Goal: Transaction & Acquisition: Book appointment/travel/reservation

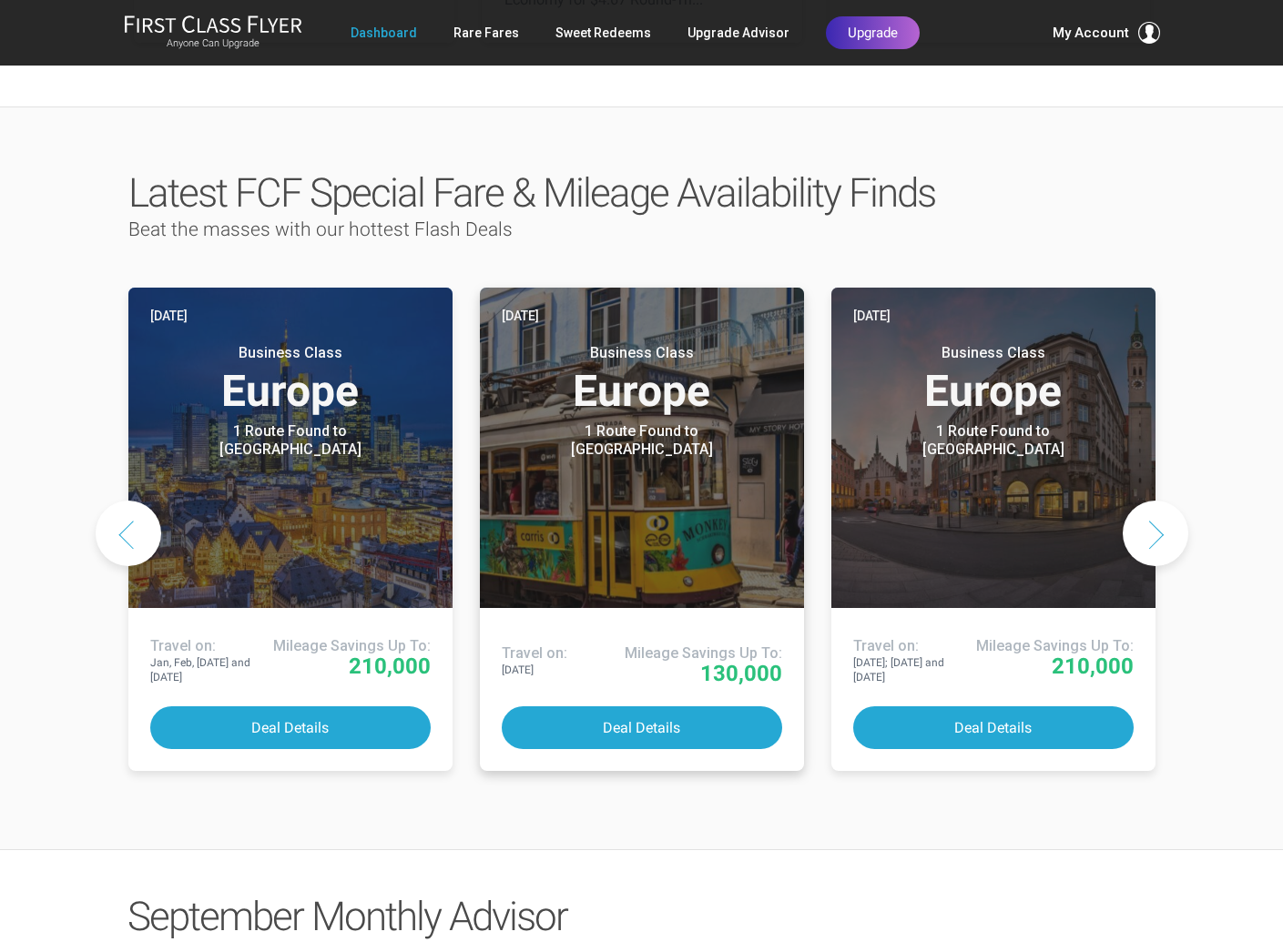
scroll to position [754, 0]
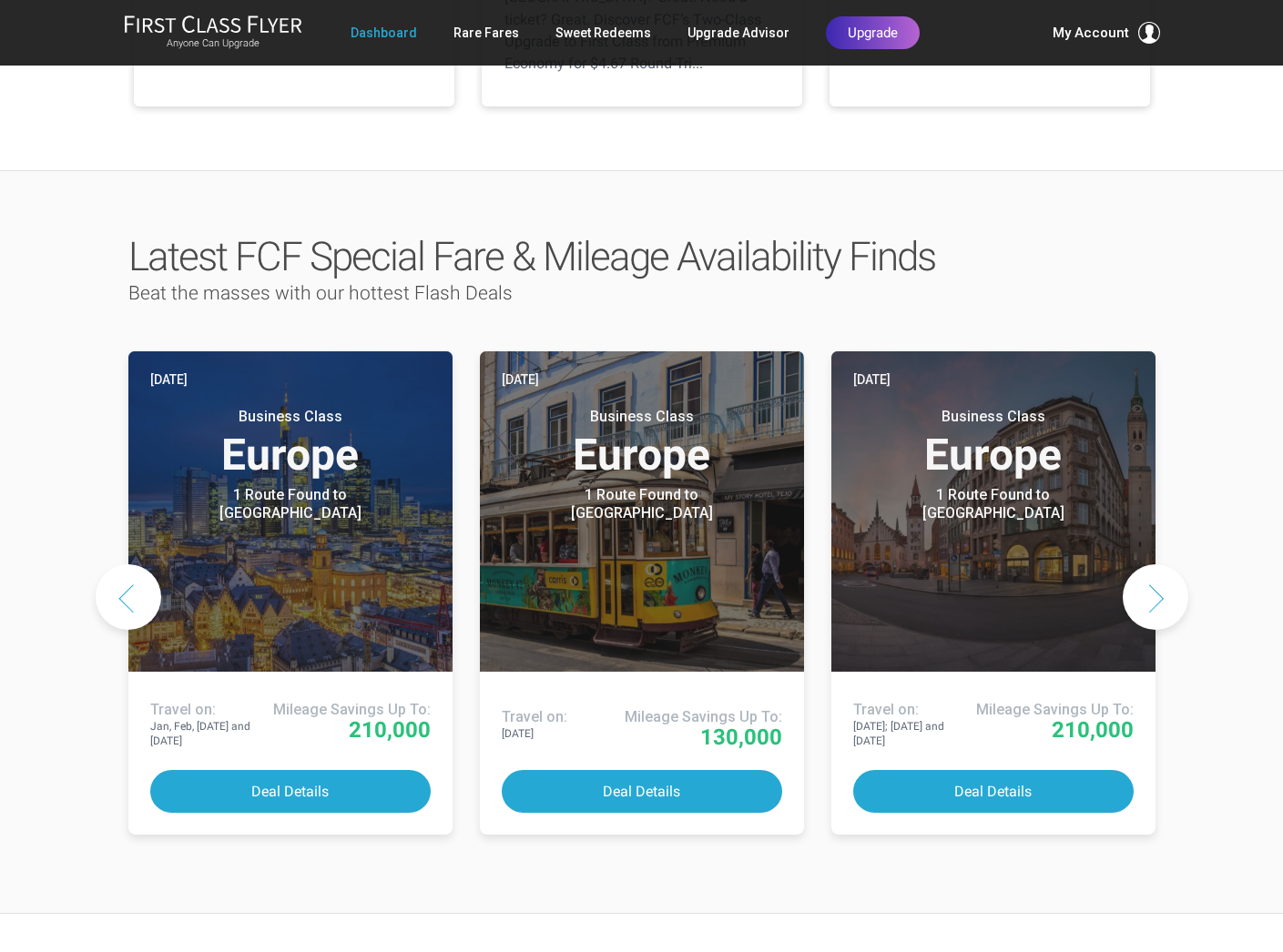
click at [1151, 565] on button "Next slide" at bounding box center [1155, 597] width 65 height 65
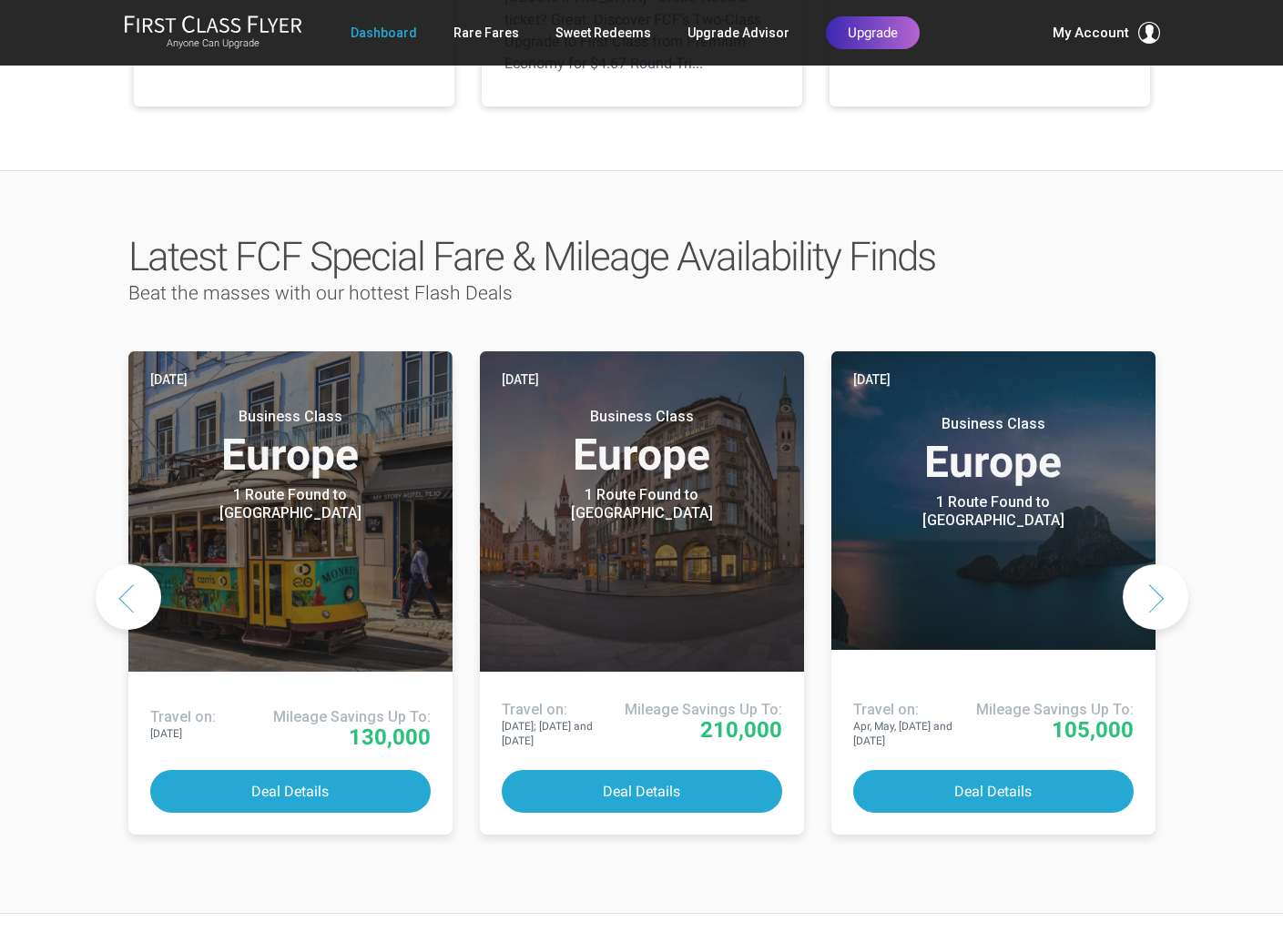
click at [1150, 565] on button "Next slide" at bounding box center [1155, 597] width 65 height 65
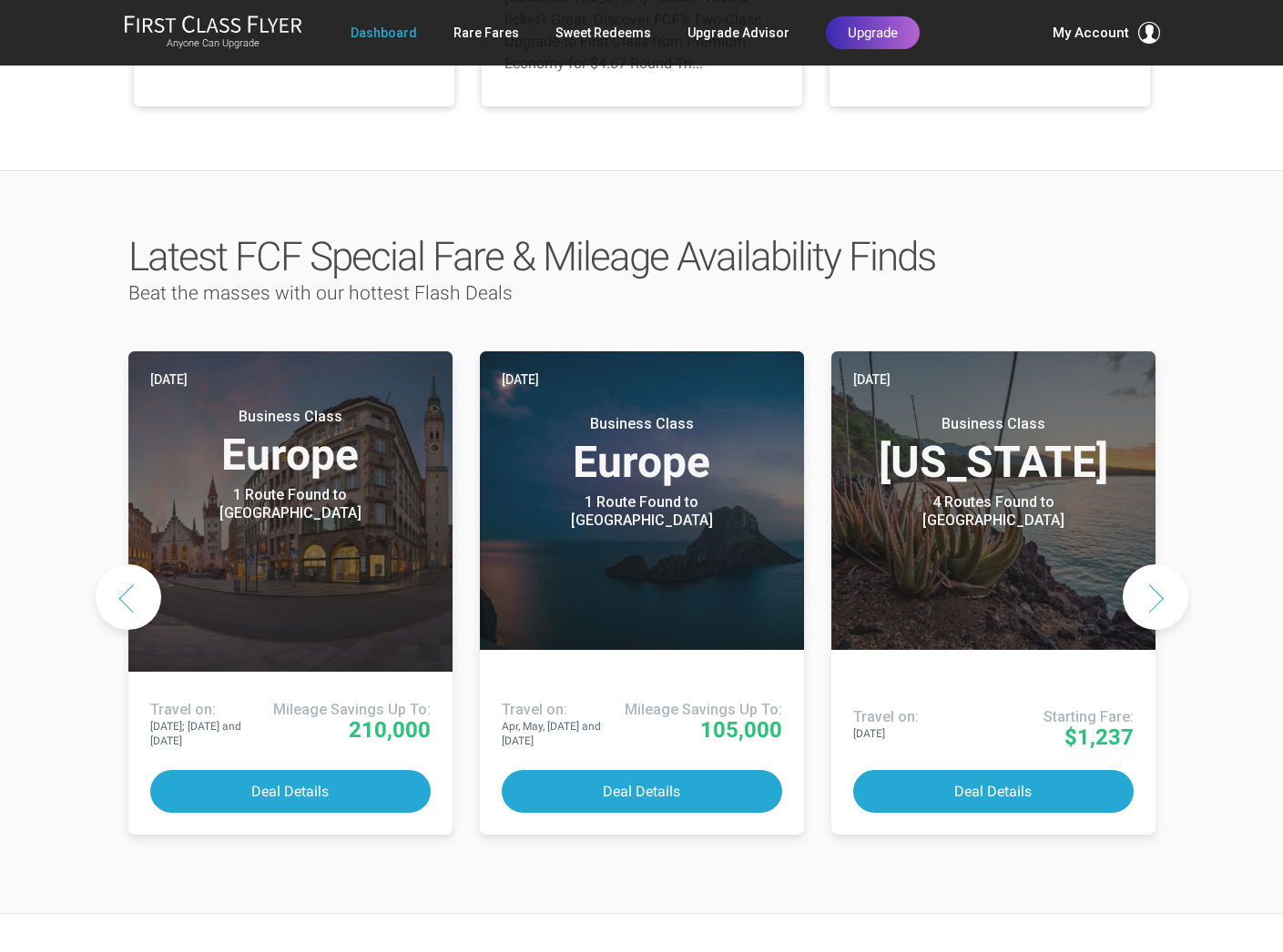
click at [1151, 565] on button "Next slide" at bounding box center [1155, 597] width 65 height 65
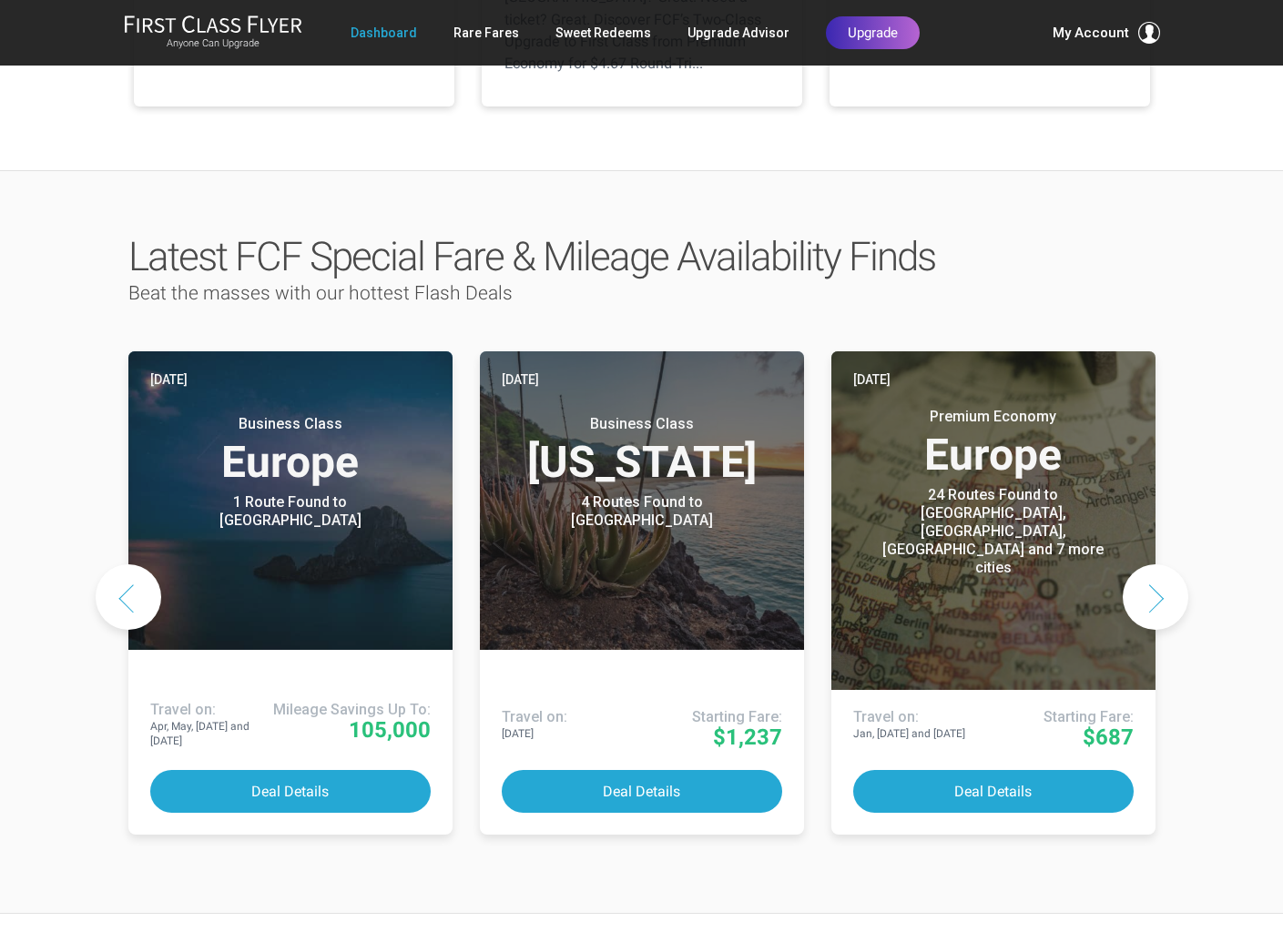
click at [1151, 565] on button "Next slide" at bounding box center [1155, 597] width 65 height 65
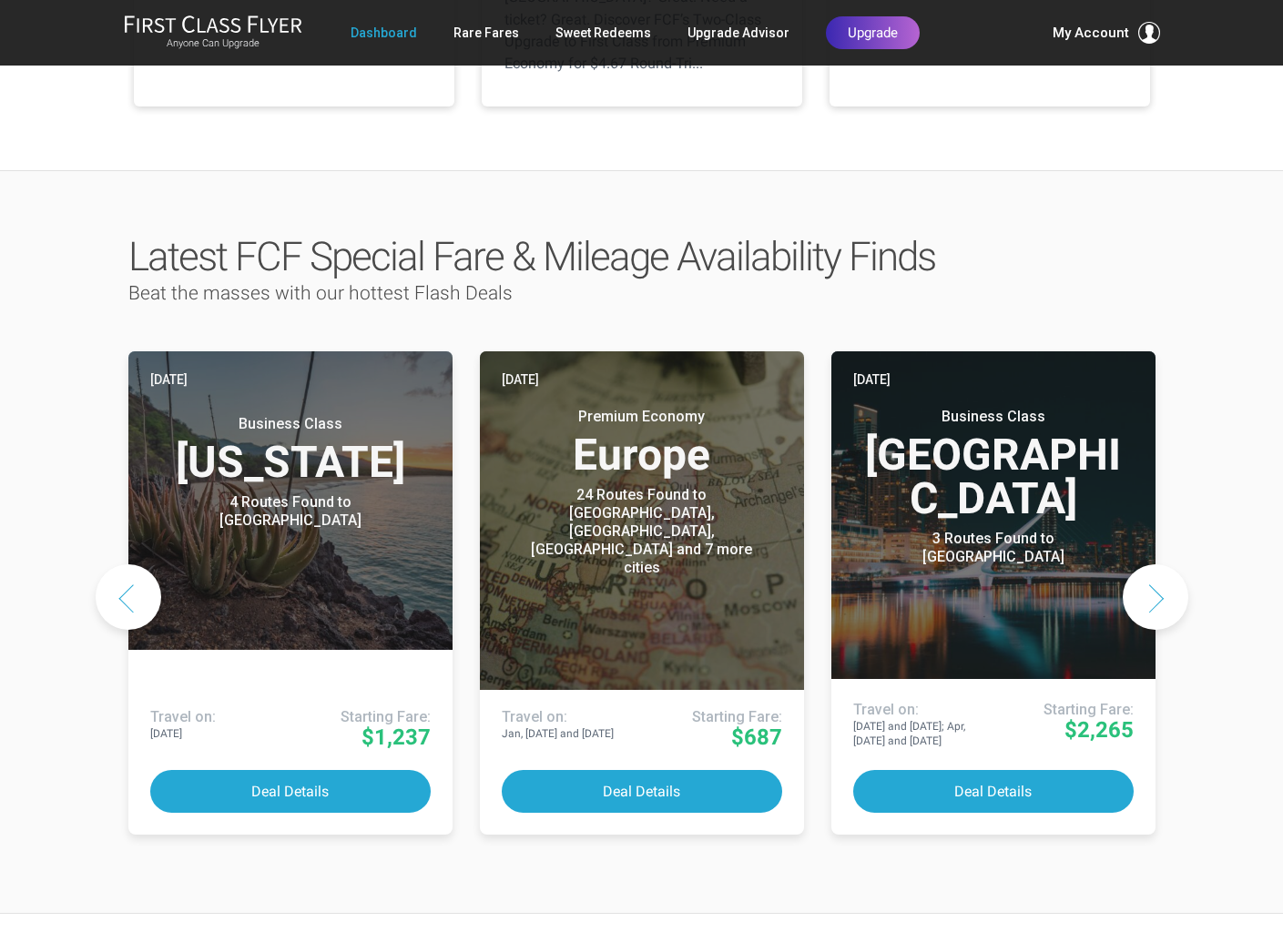
click at [1151, 565] on button "Next slide" at bounding box center [1155, 597] width 65 height 65
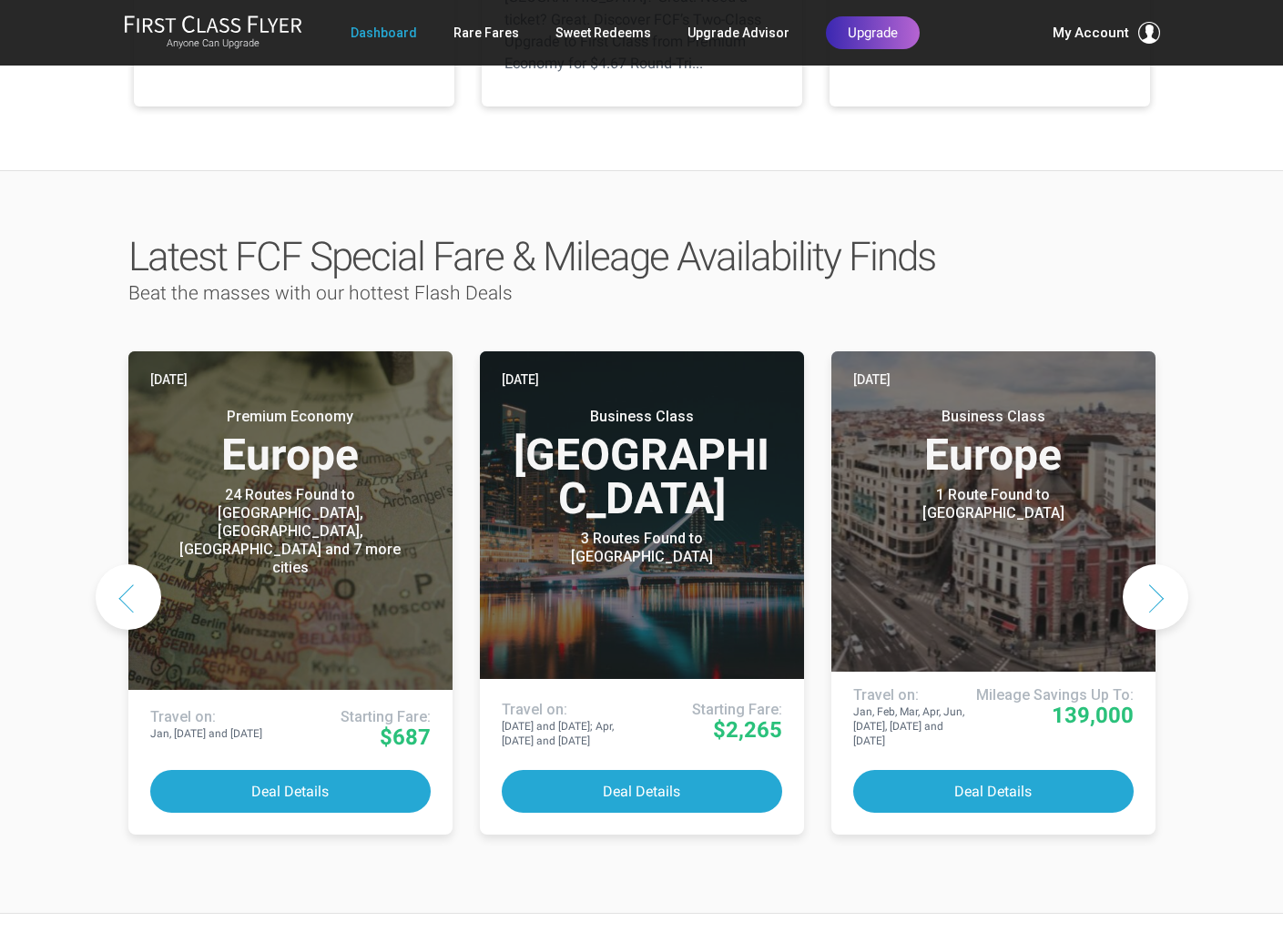
click at [1151, 565] on button "Next slide" at bounding box center [1155, 597] width 65 height 65
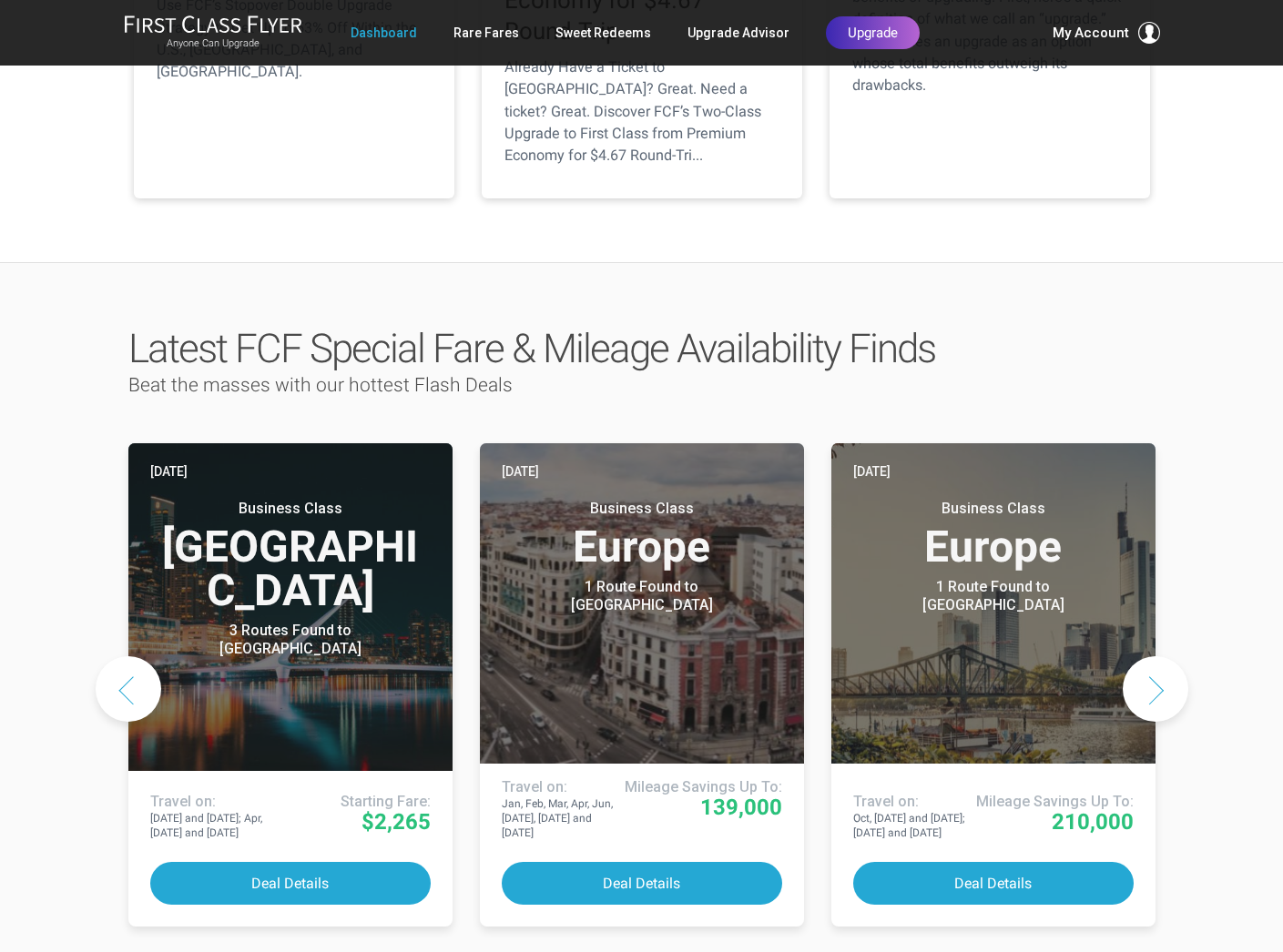
scroll to position [664, 0]
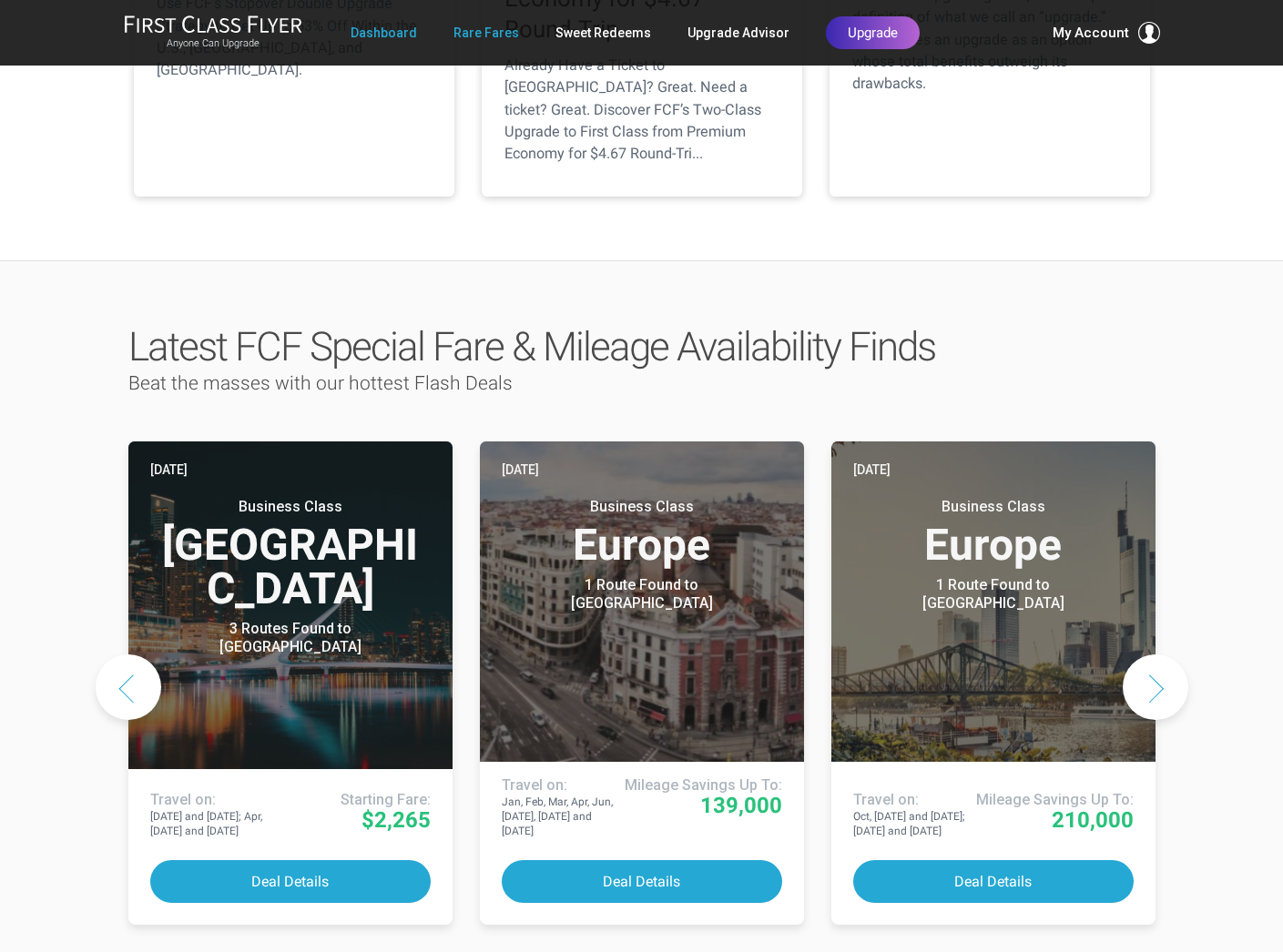
click at [495, 35] on link "Rare Fares" at bounding box center [486, 33] width 65 height 33
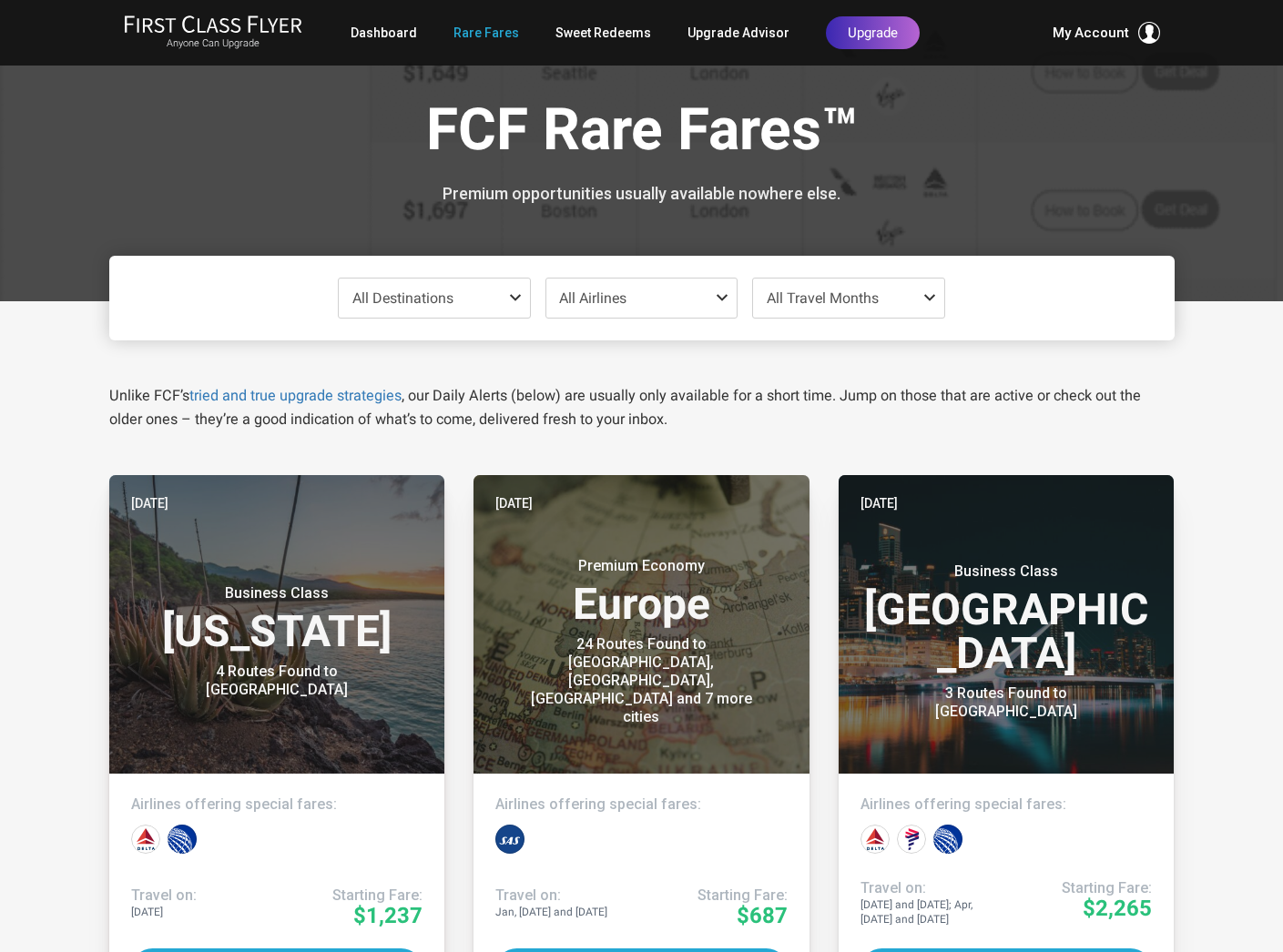
click at [496, 295] on span "All Destinations" at bounding box center [434, 298] width 191 height 39
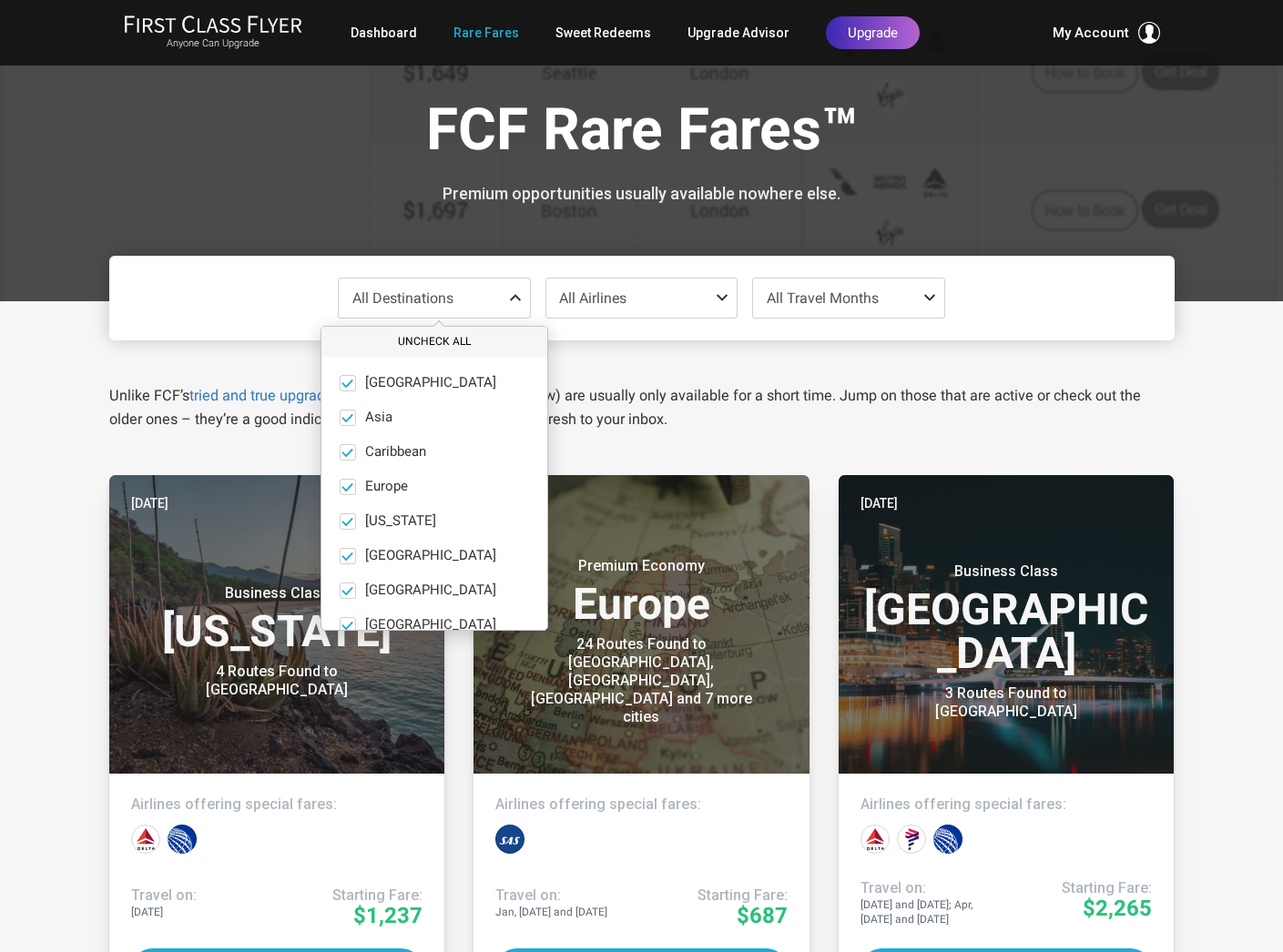
click at [416, 336] on button "Uncheck All" at bounding box center [434, 342] width 226 height 30
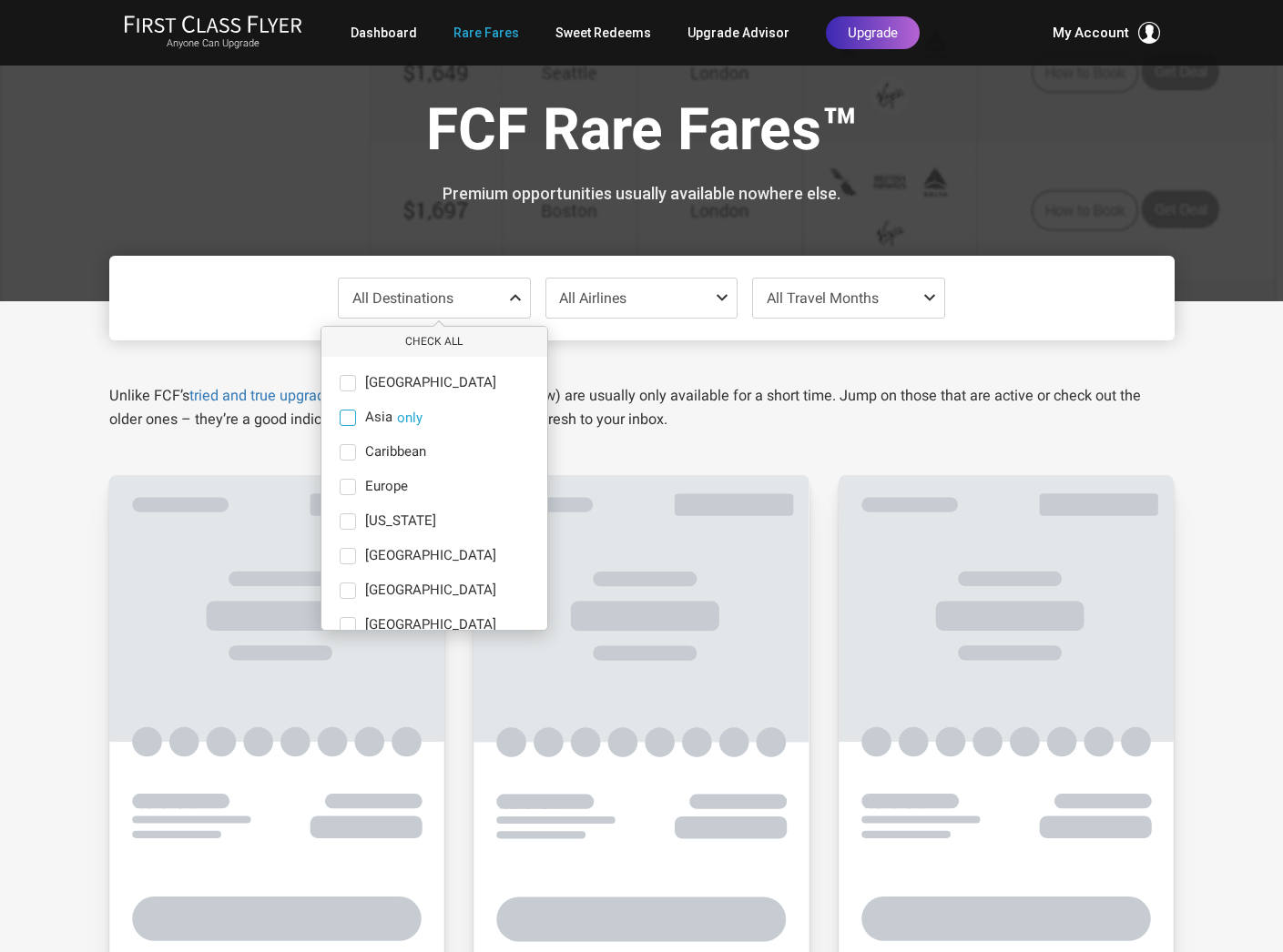
click at [348, 418] on span at bounding box center [348, 418] width 17 height 17
click at [0, 0] on input "Asia only" at bounding box center [0, 0] width 0 height 0
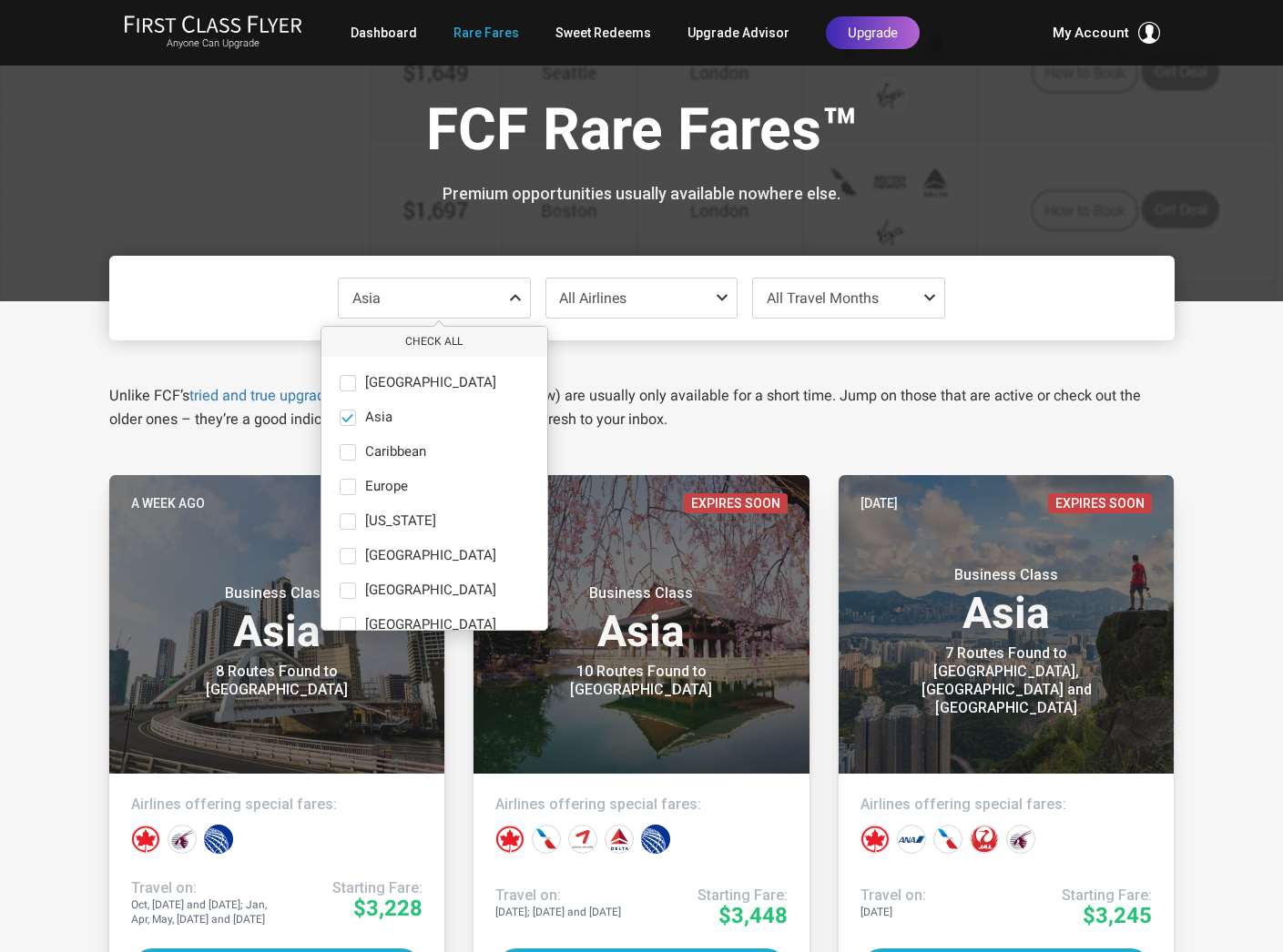
click at [928, 294] on span at bounding box center [934, 297] width 21 height 15
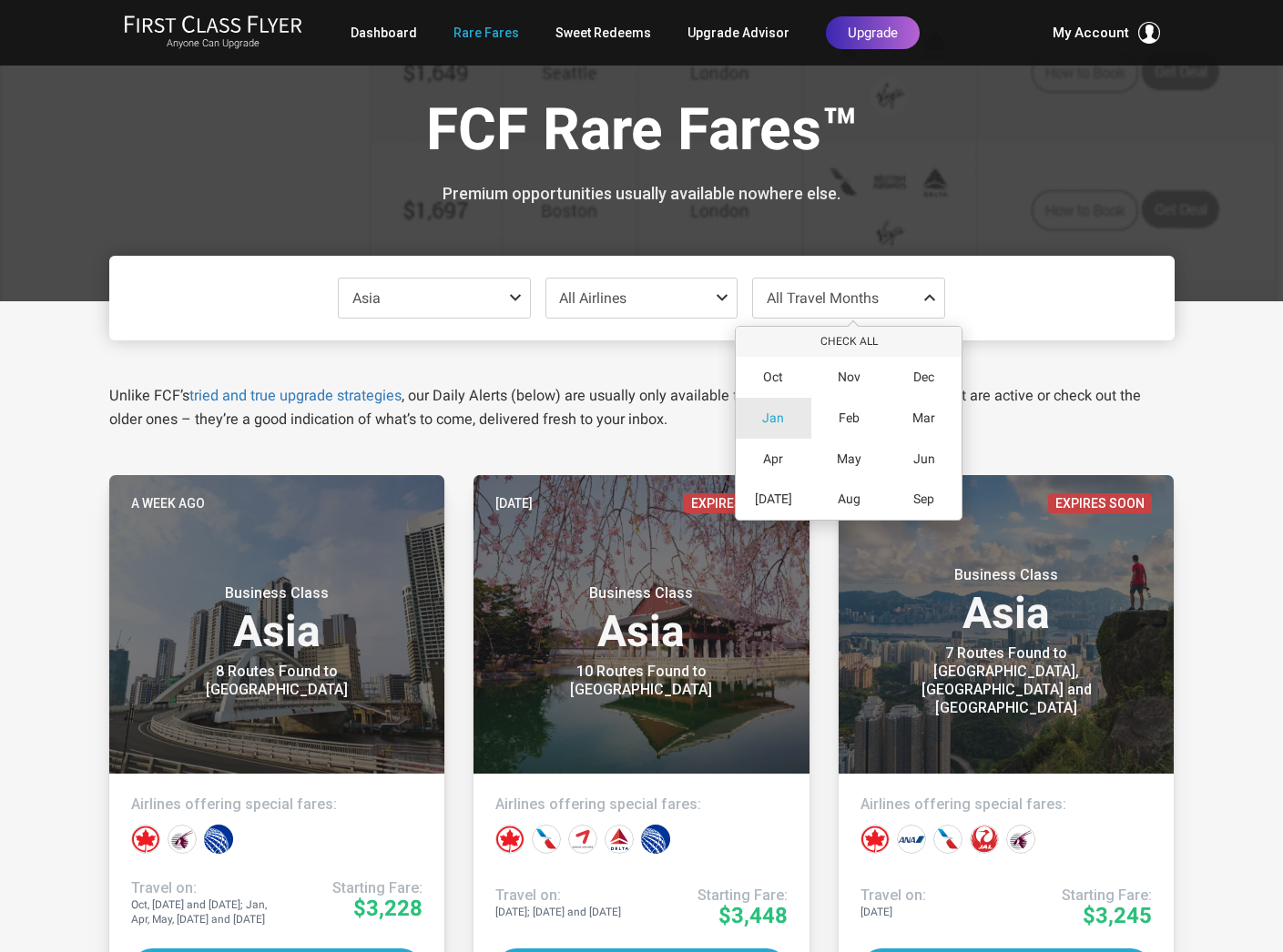
click at [771, 420] on span "Jan" at bounding box center [773, 419] width 21 height 16
click at [855, 457] on span "May" at bounding box center [849, 459] width 24 height 16
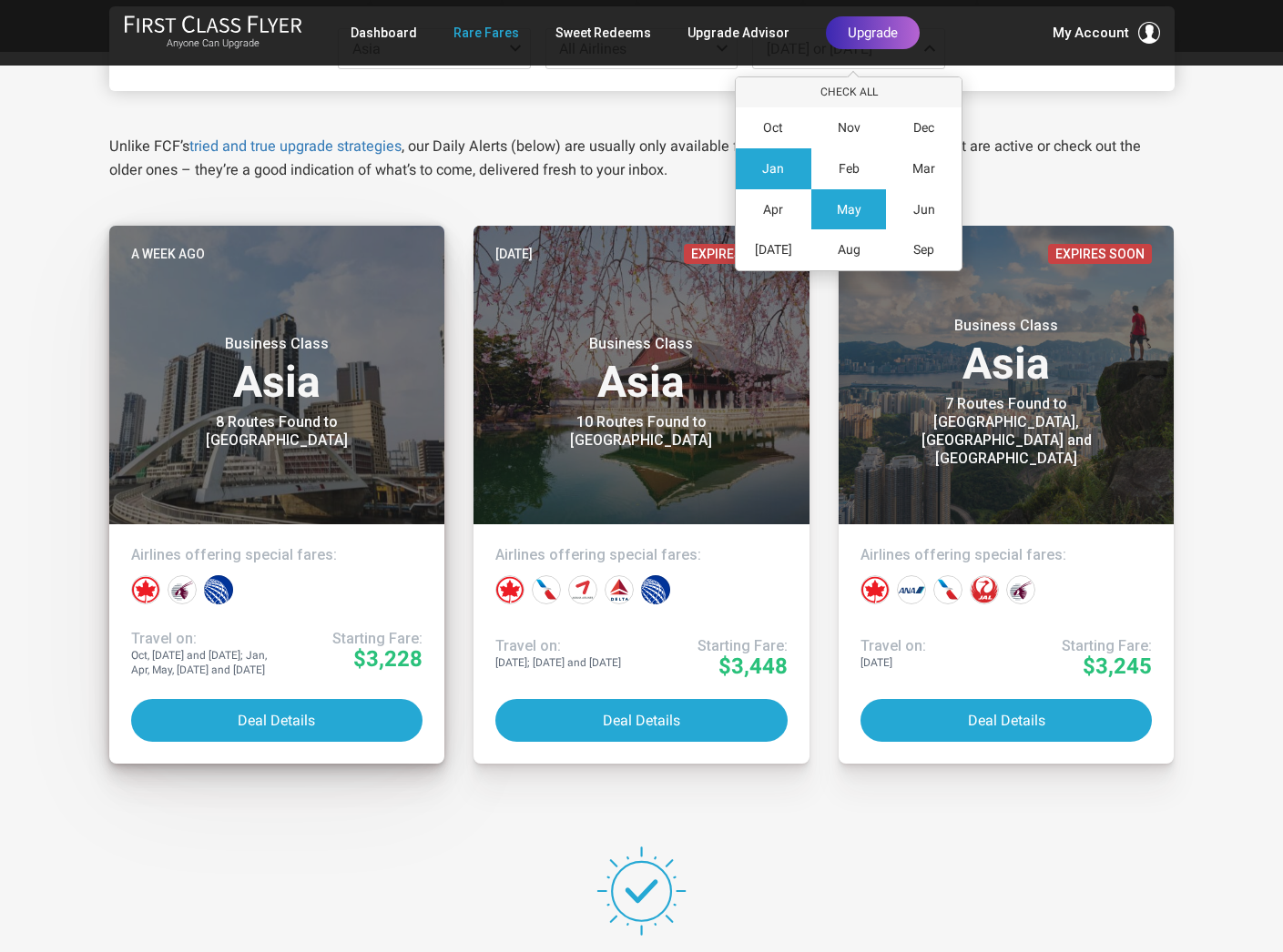
scroll to position [250, 0]
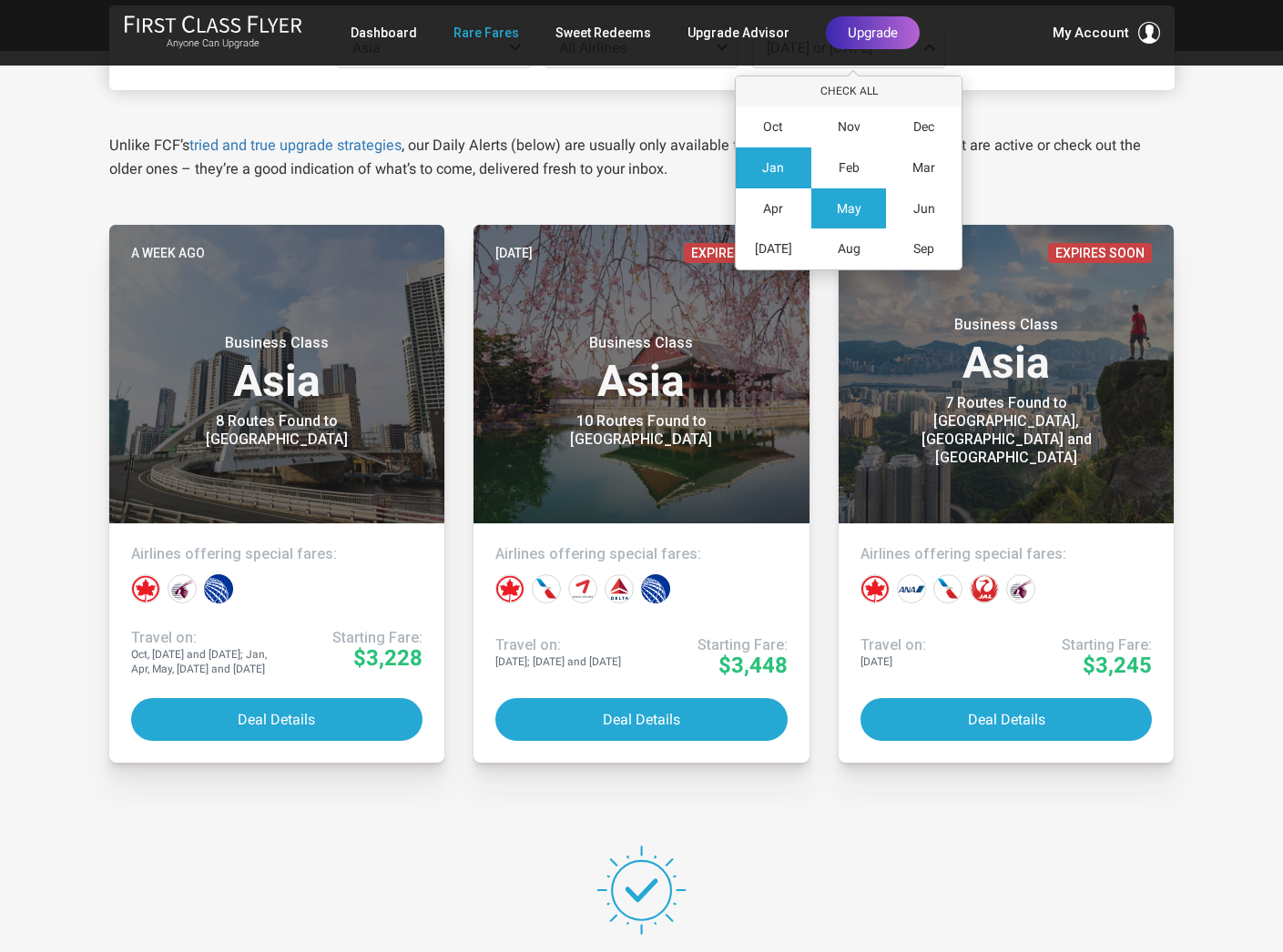
click at [78, 472] on div "Asia Check All Africa only Asia only Caribbean only [GEOGRAPHIC_DATA] only [US_…" at bounding box center [642, 629] width 1283 height 1156
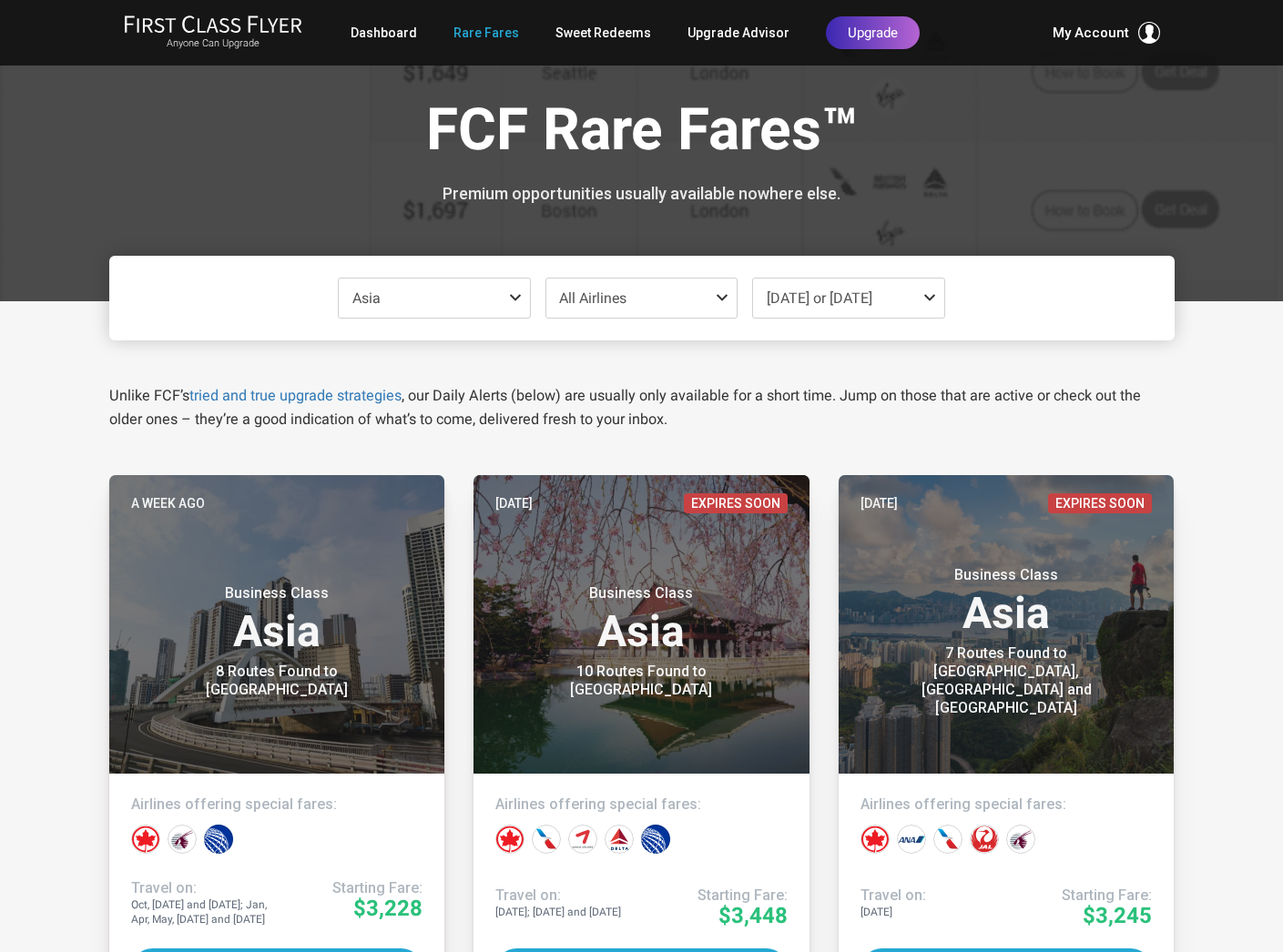
scroll to position [0, 0]
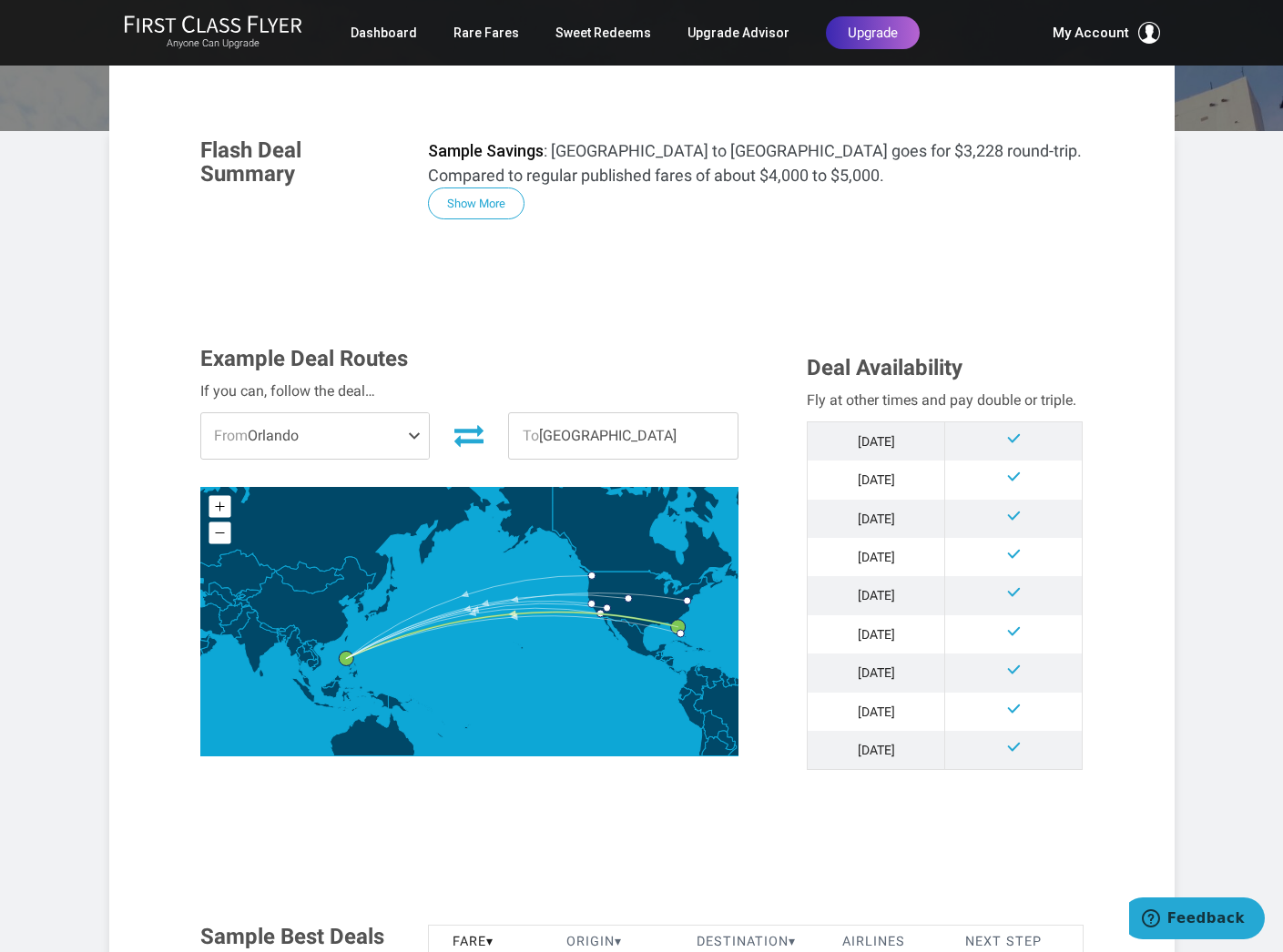
scroll to position [254, 0]
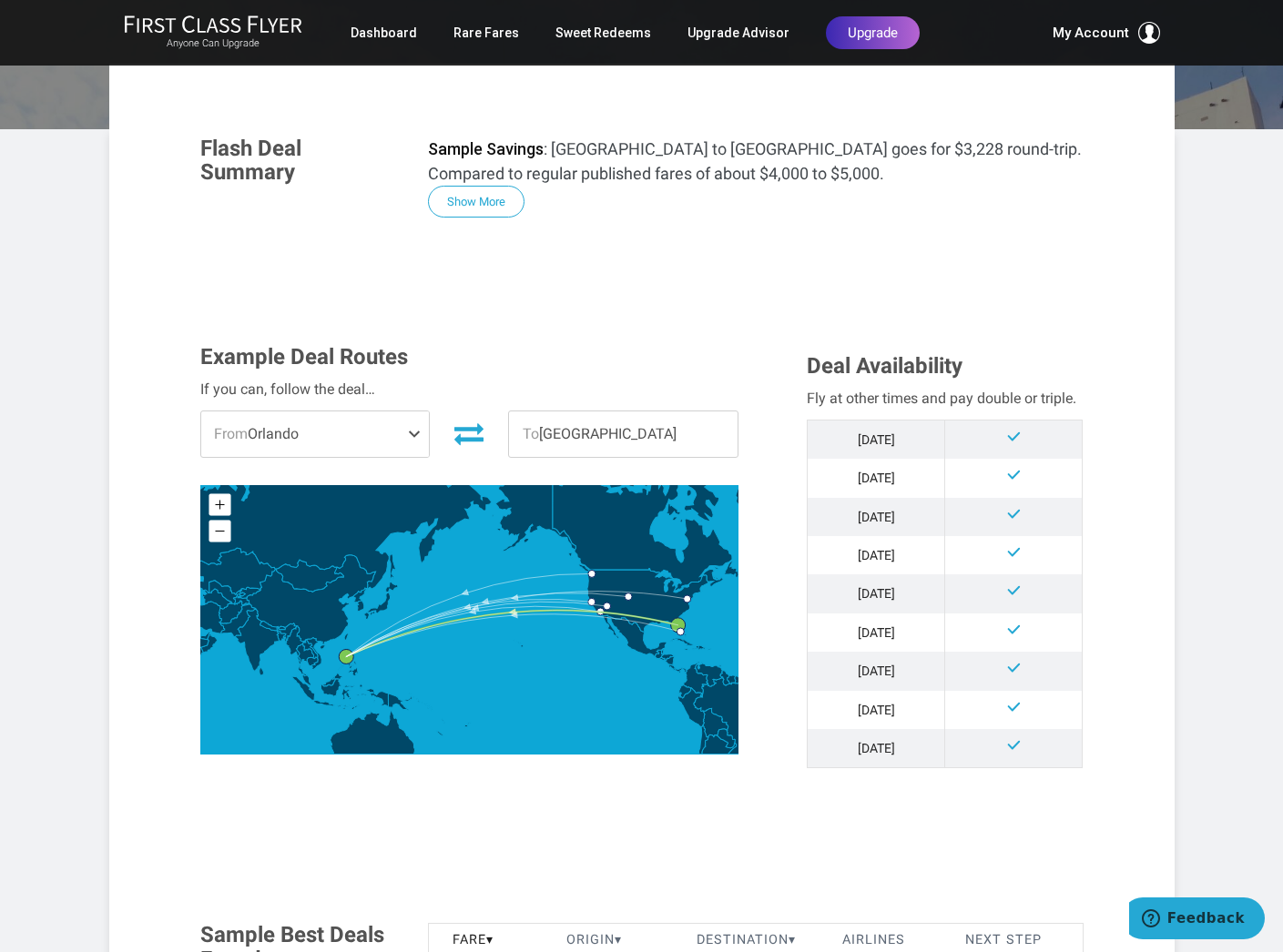
click at [414, 432] on span at bounding box center [418, 434] width 21 height 46
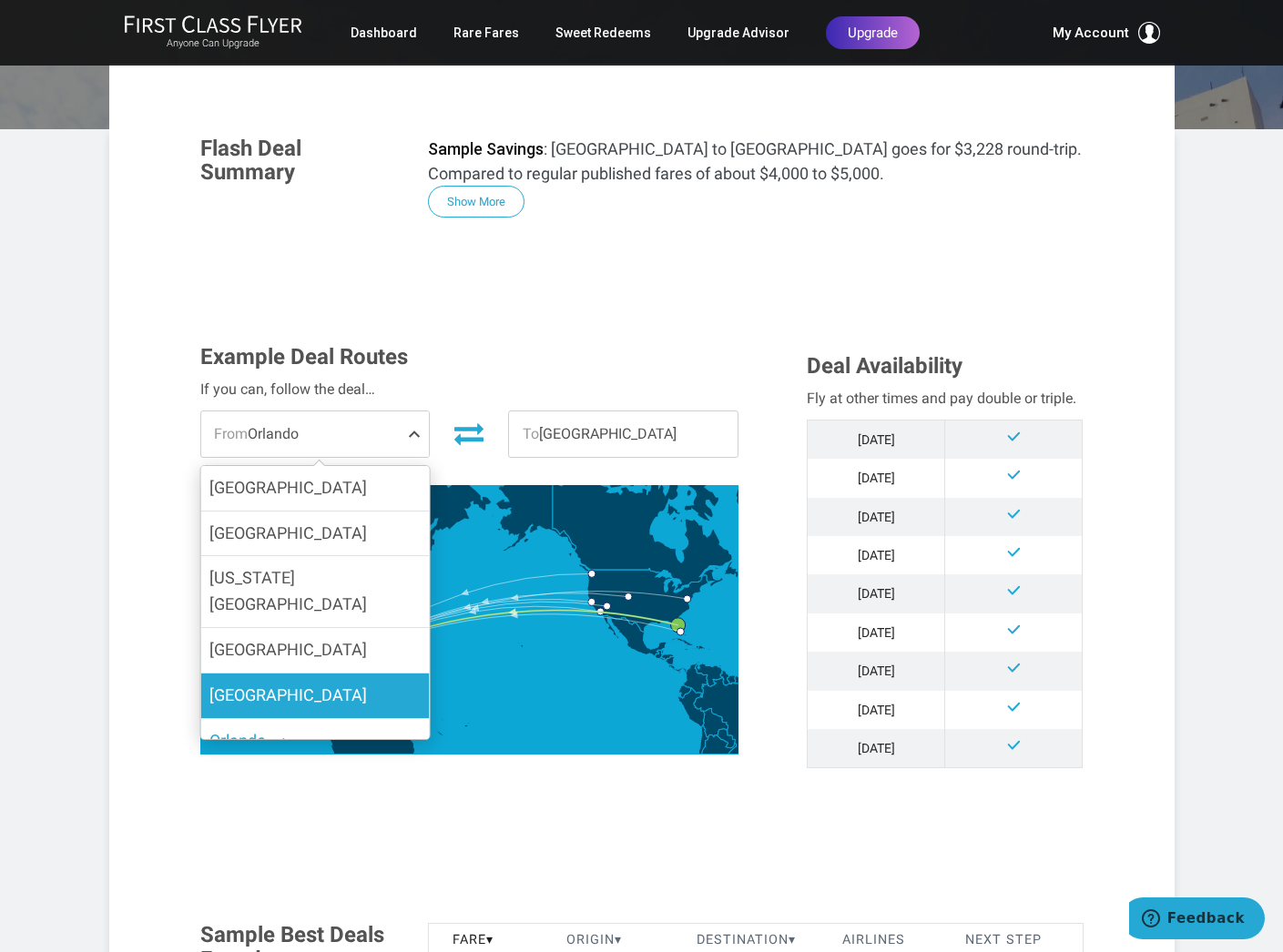
click at [345, 674] on label "San Francisco" at bounding box center [314, 696] width 229 height 45
click at [0, 0] on input "San Francisco" at bounding box center [0, 0] width 0 height 0
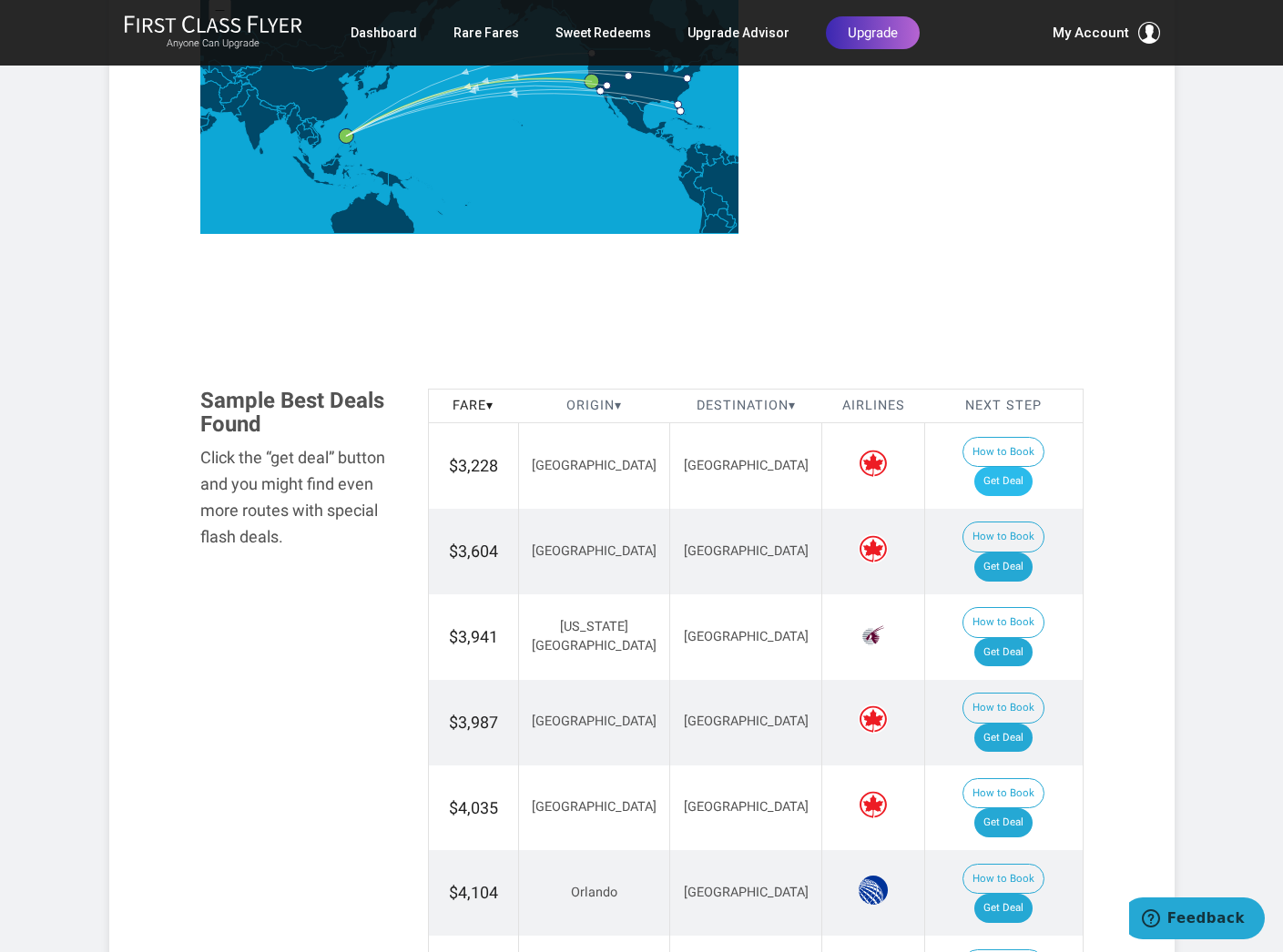
scroll to position [797, 0]
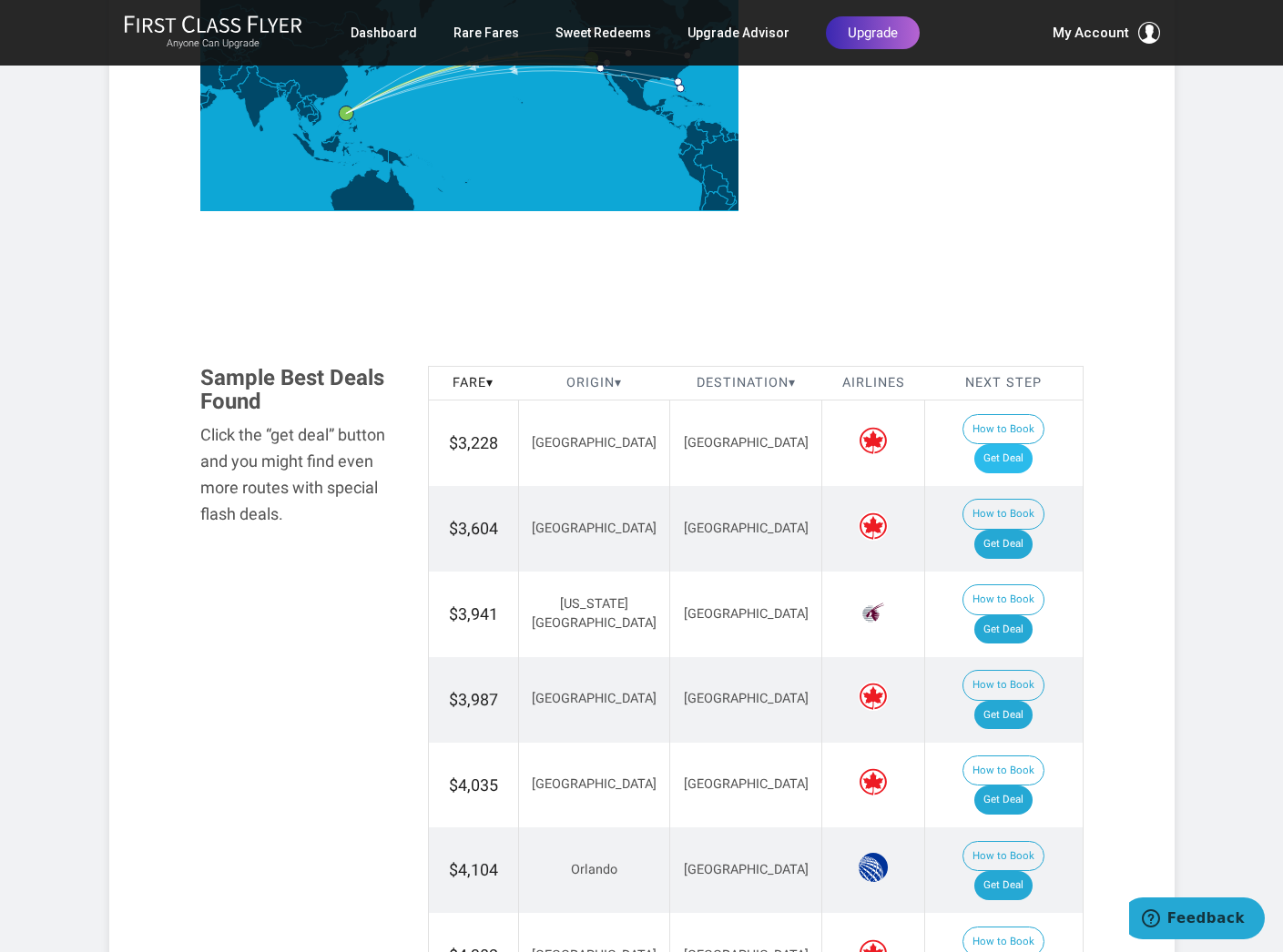
click at [1026, 444] on link "Get Deal" at bounding box center [1004, 458] width 58 height 29
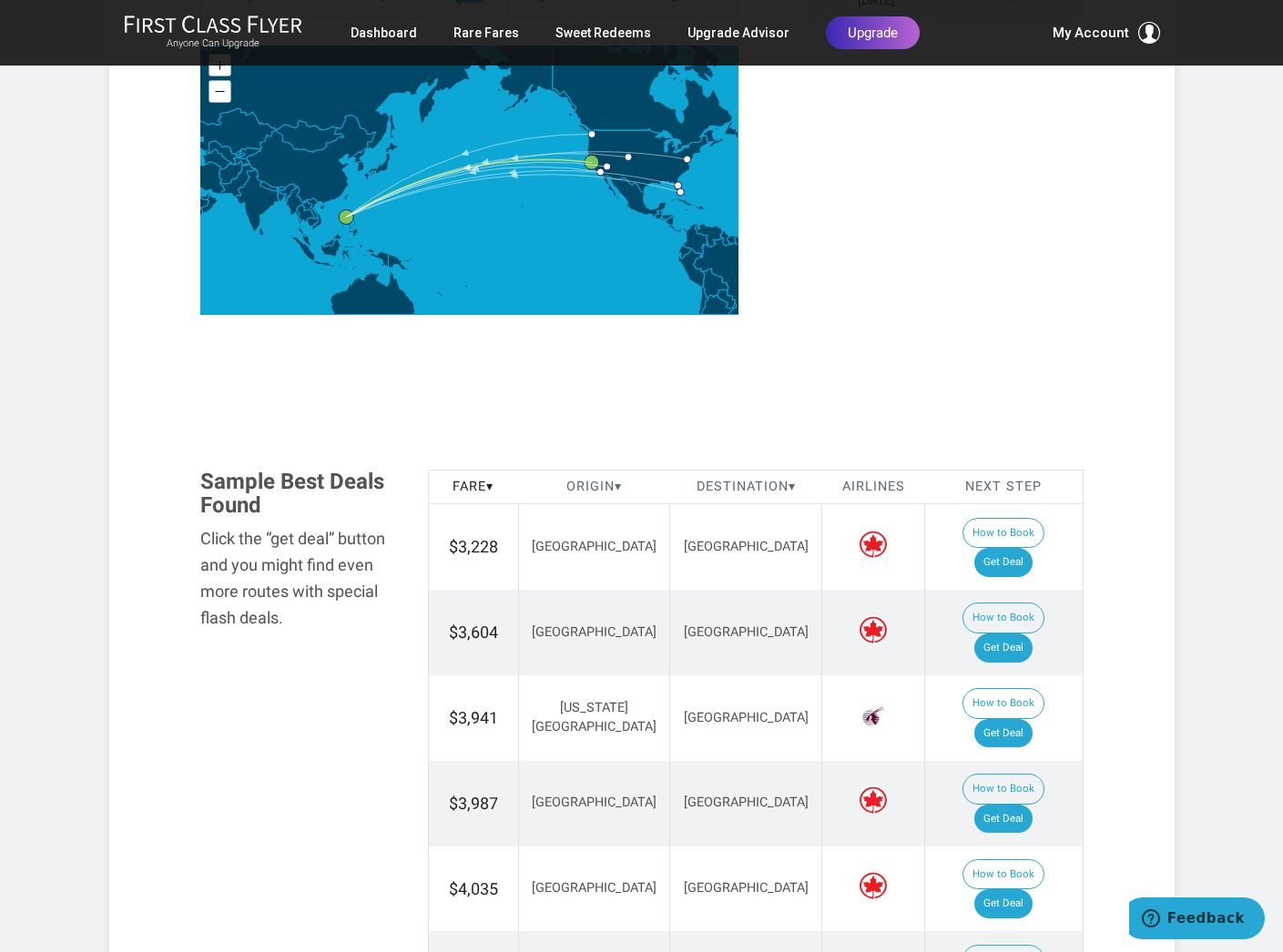
scroll to position [693, 0]
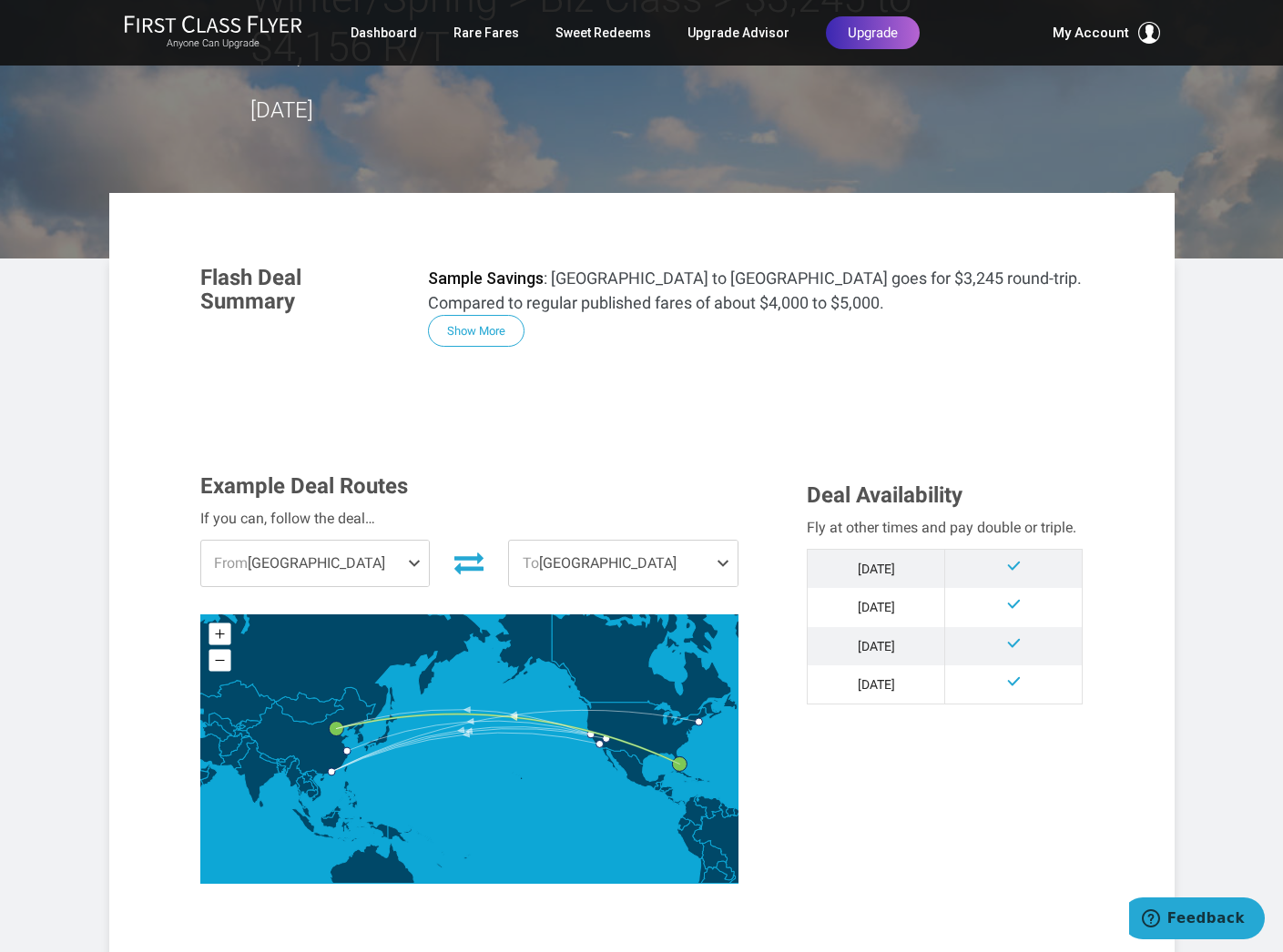
scroll to position [174, 0]
click at [417, 541] on span at bounding box center [418, 564] width 21 height 46
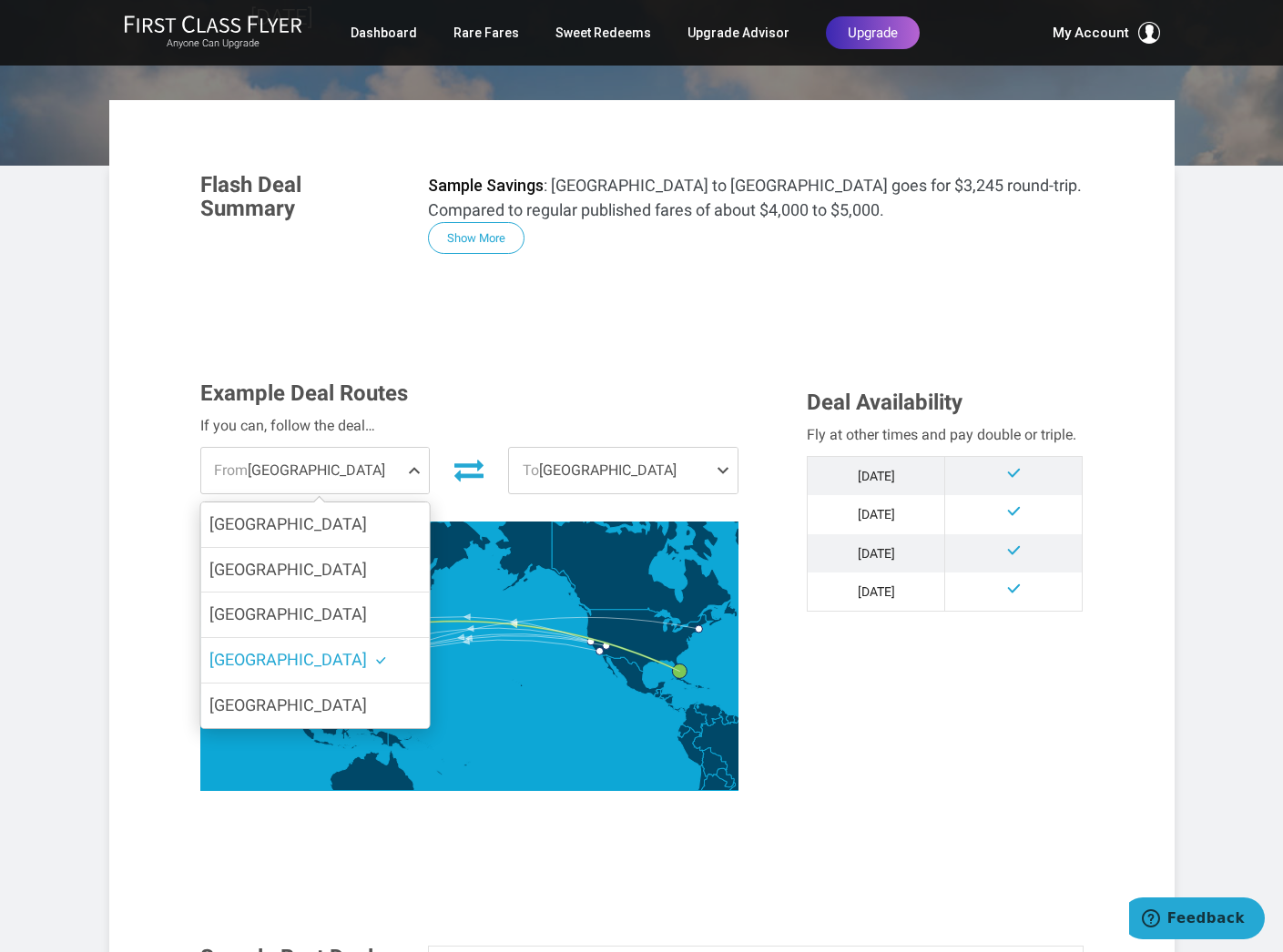
scroll to position [265, 0]
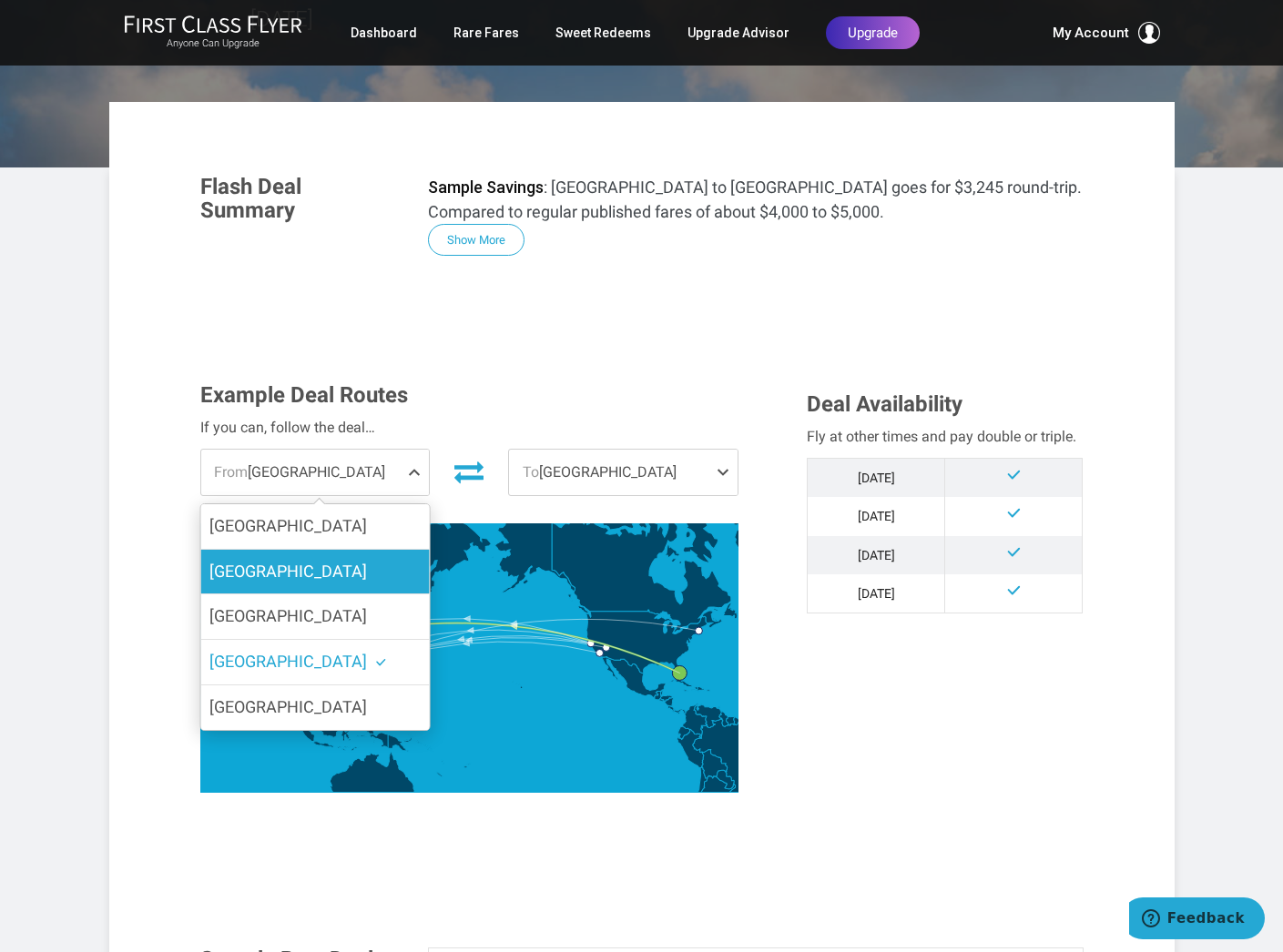
click at [290, 550] on label "San Francisco" at bounding box center [314, 572] width 229 height 45
click at [0, 0] on input "San Francisco" at bounding box center [0, 0] width 0 height 0
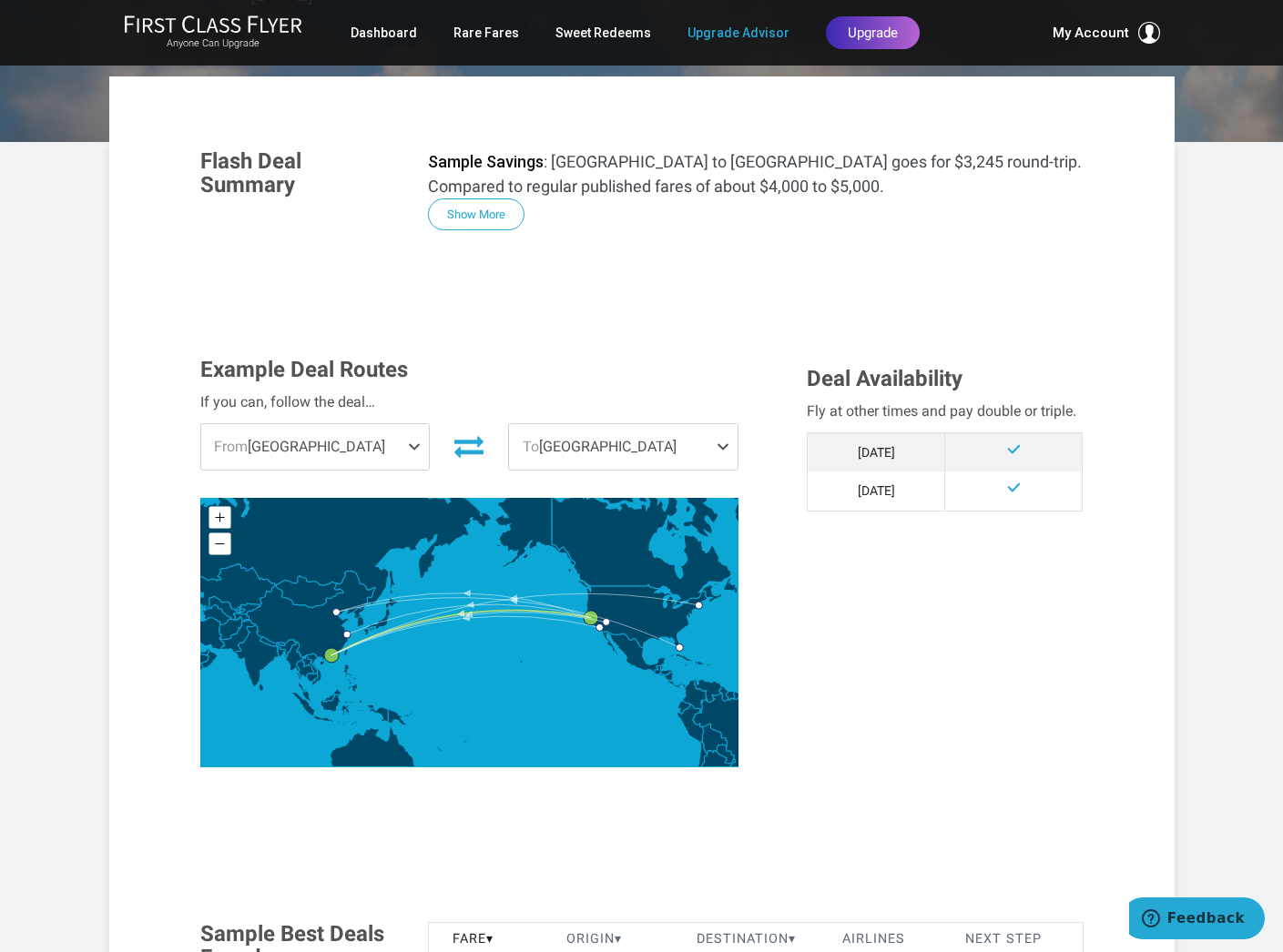
scroll to position [284, 0]
